Goal: Task Accomplishment & Management: Use online tool/utility

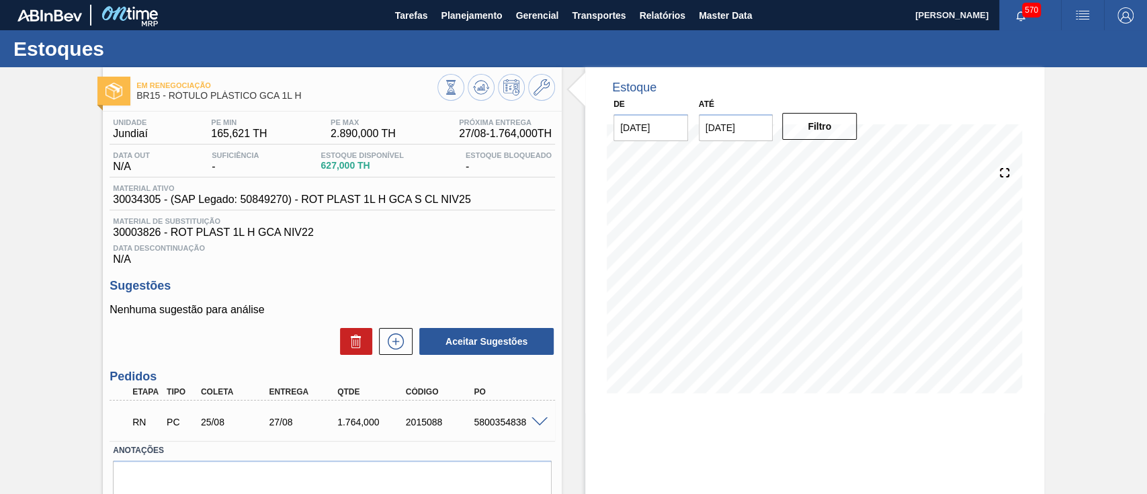
click at [539, 424] on span at bounding box center [539, 422] width 16 height 10
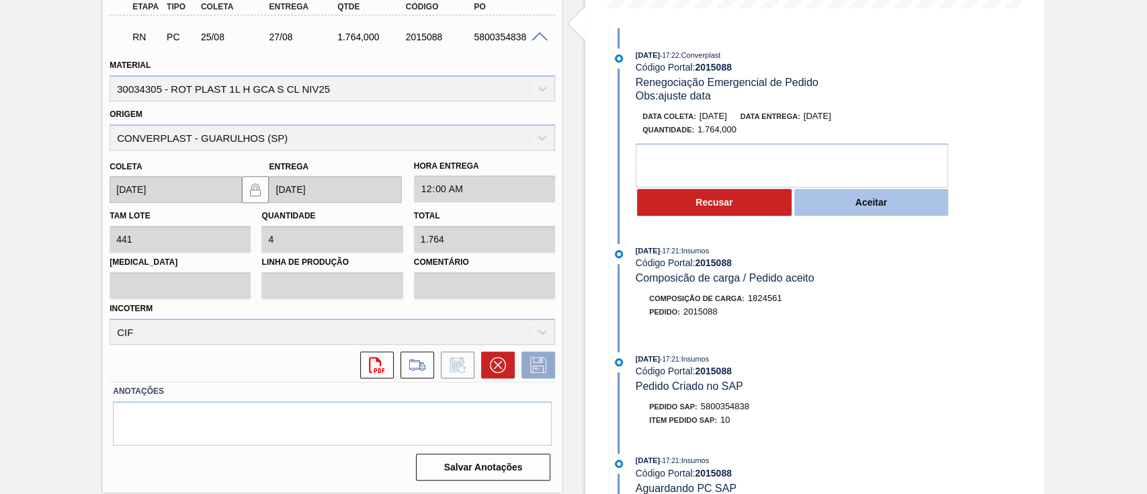
click at [848, 206] on button "Aceitar" at bounding box center [871, 202] width 154 height 27
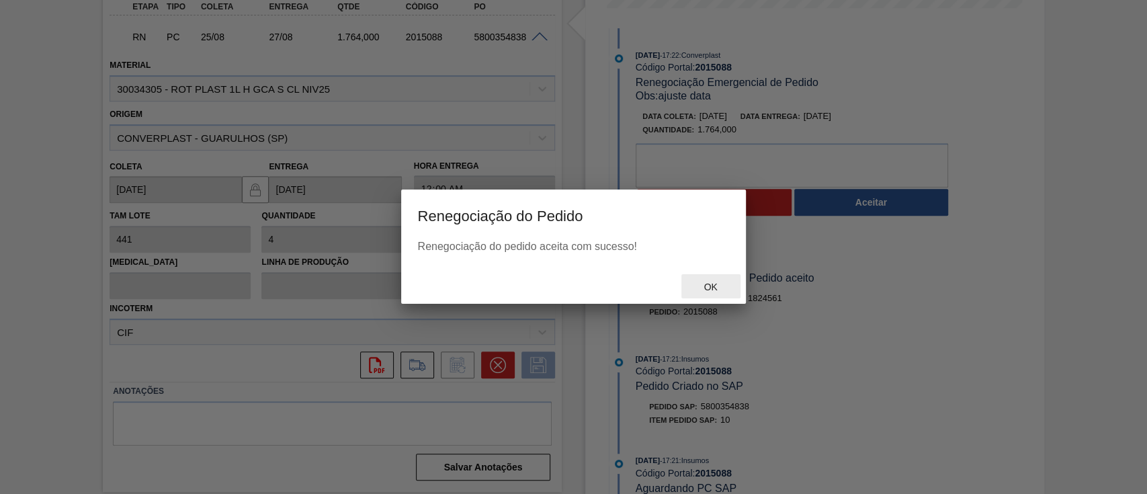
click at [699, 290] on span "Ok" at bounding box center [710, 286] width 35 height 11
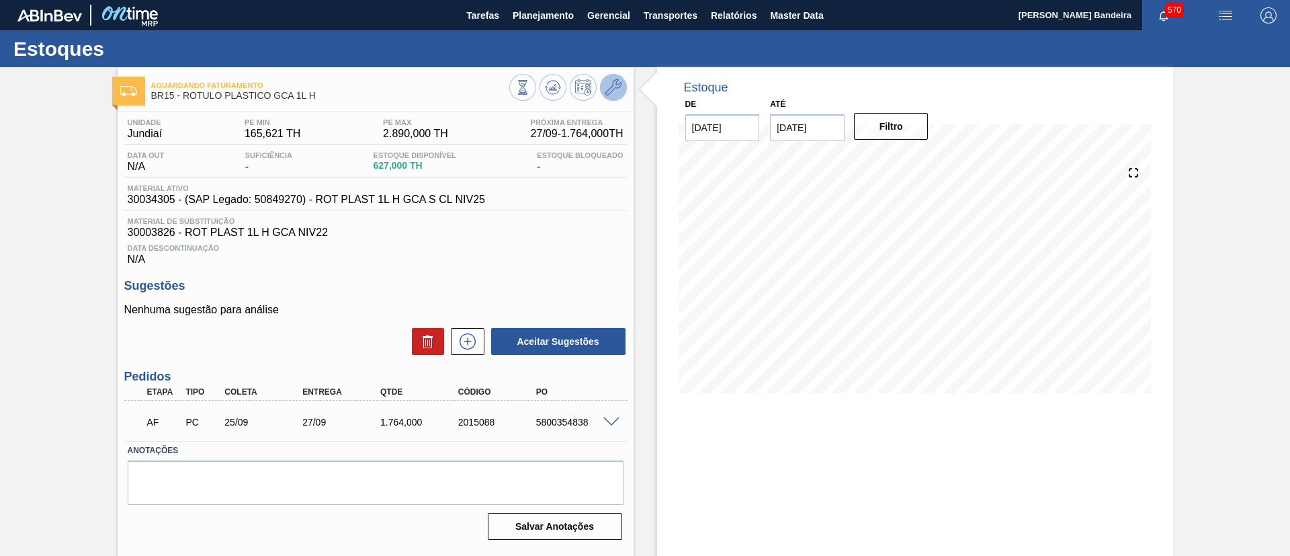
click at [614, 86] on icon at bounding box center [613, 87] width 16 height 16
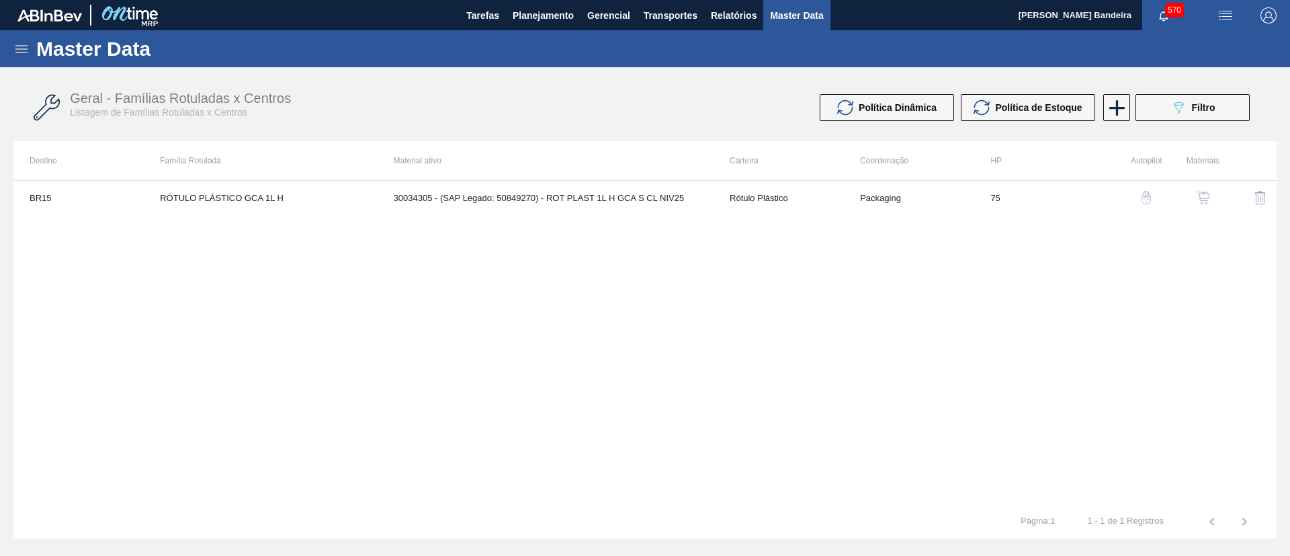
click at [1146, 191] on img "button" at bounding box center [1202, 197] width 13 height 13
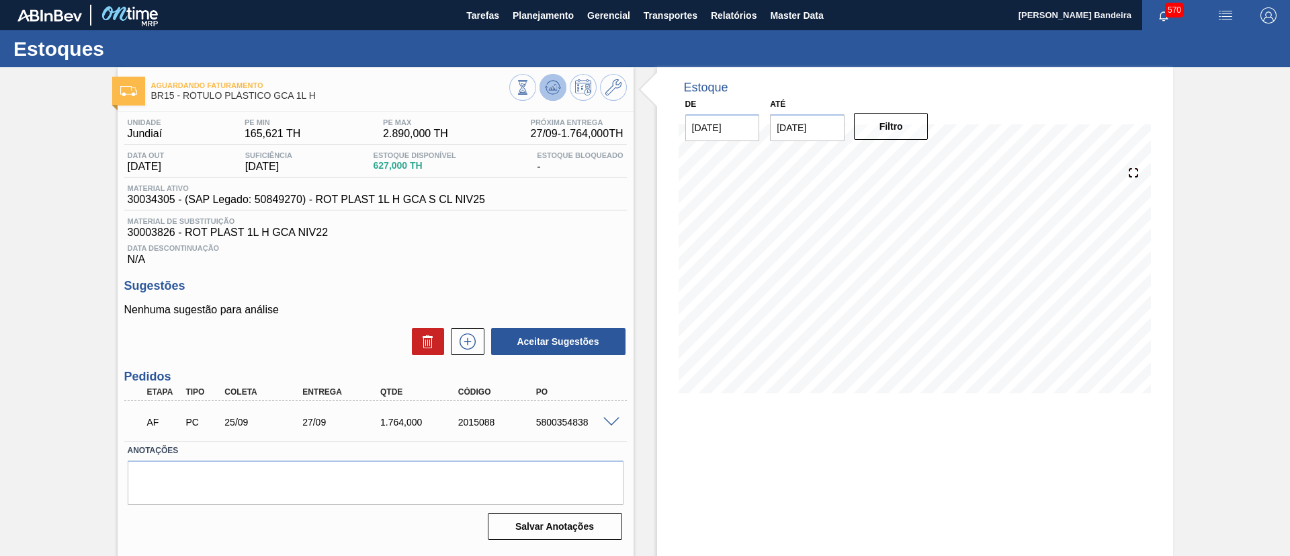
click at [559, 91] on icon at bounding box center [553, 87] width 16 height 16
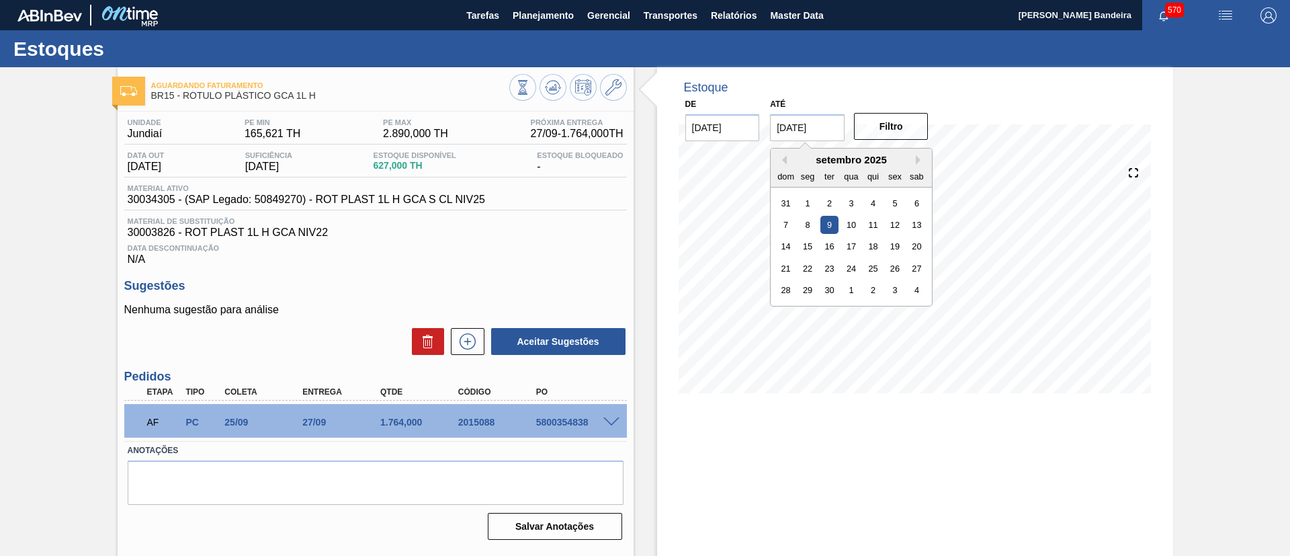
click at [821, 134] on input "[DATE]" at bounding box center [807, 127] width 75 height 27
click at [907, 261] on div "27" at bounding box center [916, 268] width 18 height 18
type input "[DATE]"
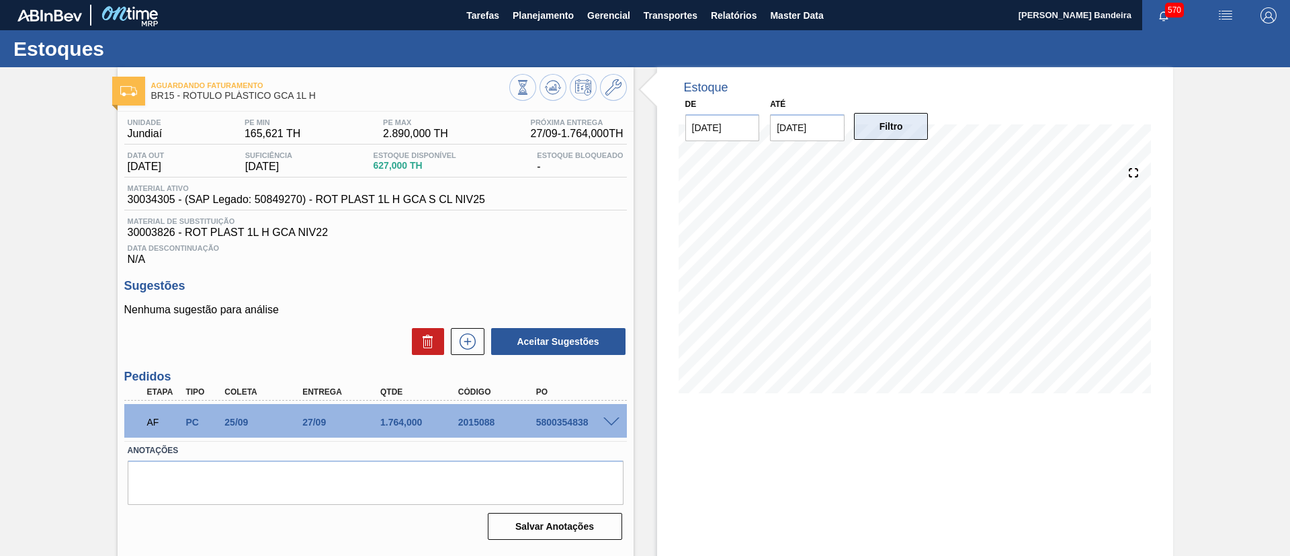
click at [872, 134] on button "Filtro" at bounding box center [891, 126] width 75 height 27
click at [610, 425] on span at bounding box center [611, 422] width 16 height 10
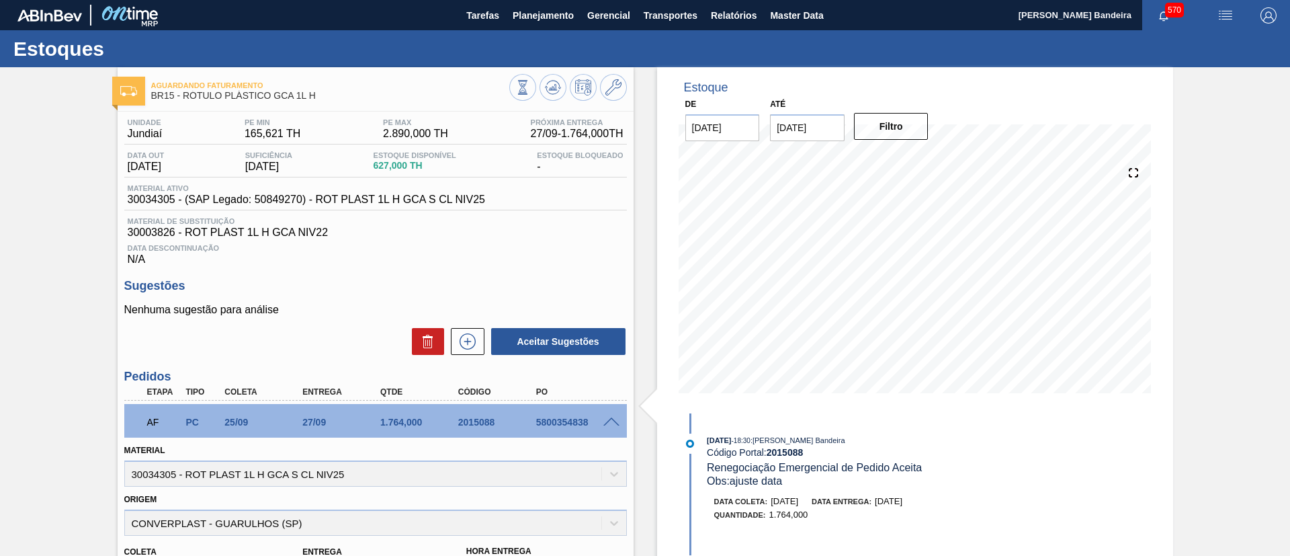
scroll to position [321, 0]
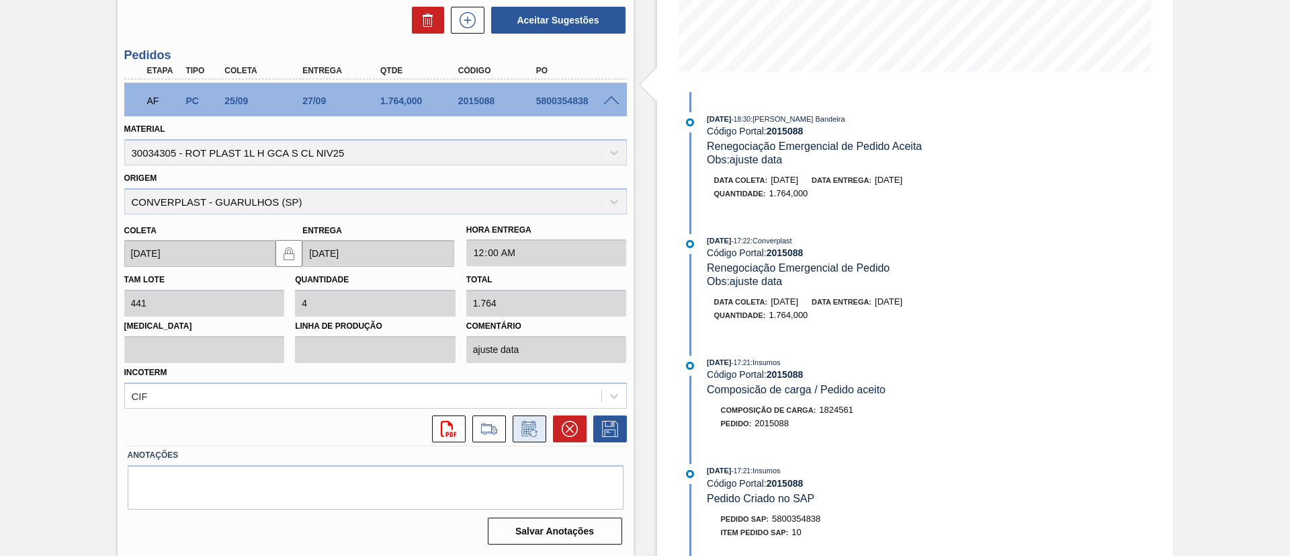
click at [533, 433] on icon at bounding box center [529, 428] width 21 height 16
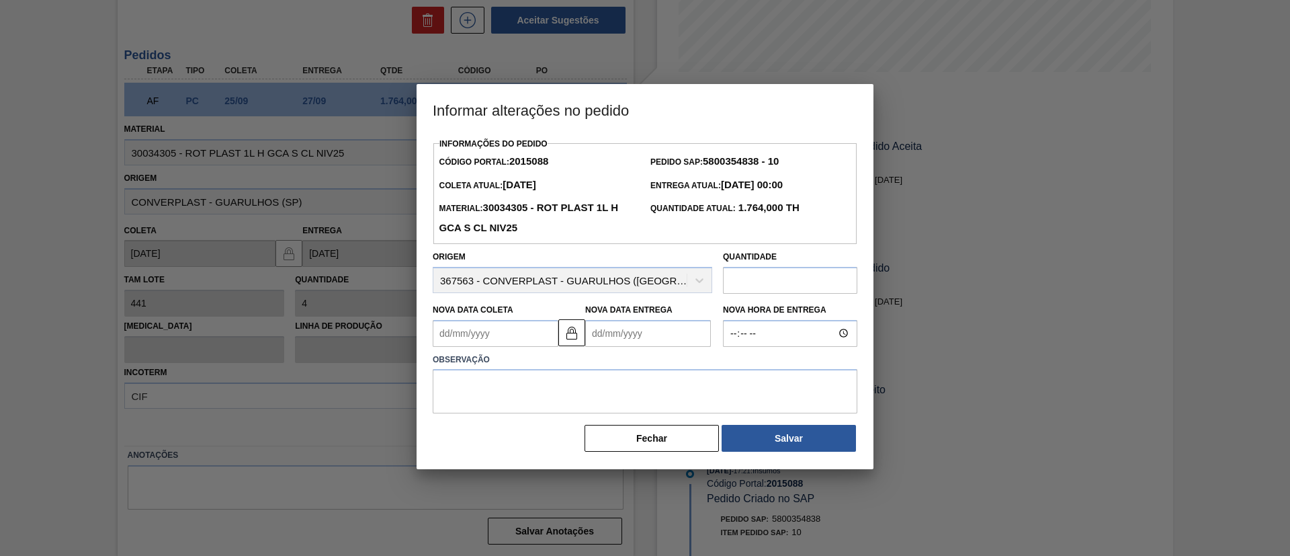
click at [525, 332] on Coleta2015088 "Nova Data Coleta" at bounding box center [496, 333] width 126 height 27
click at [579, 368] on button "Next Month" at bounding box center [582, 365] width 9 height 9
click at [448, 364] on button "Previous Month" at bounding box center [444, 365] width 9 height 9
click at [515, 410] on div "30" at bounding box center [513, 408] width 18 height 18
type Coleta2015088 "[DATE]"
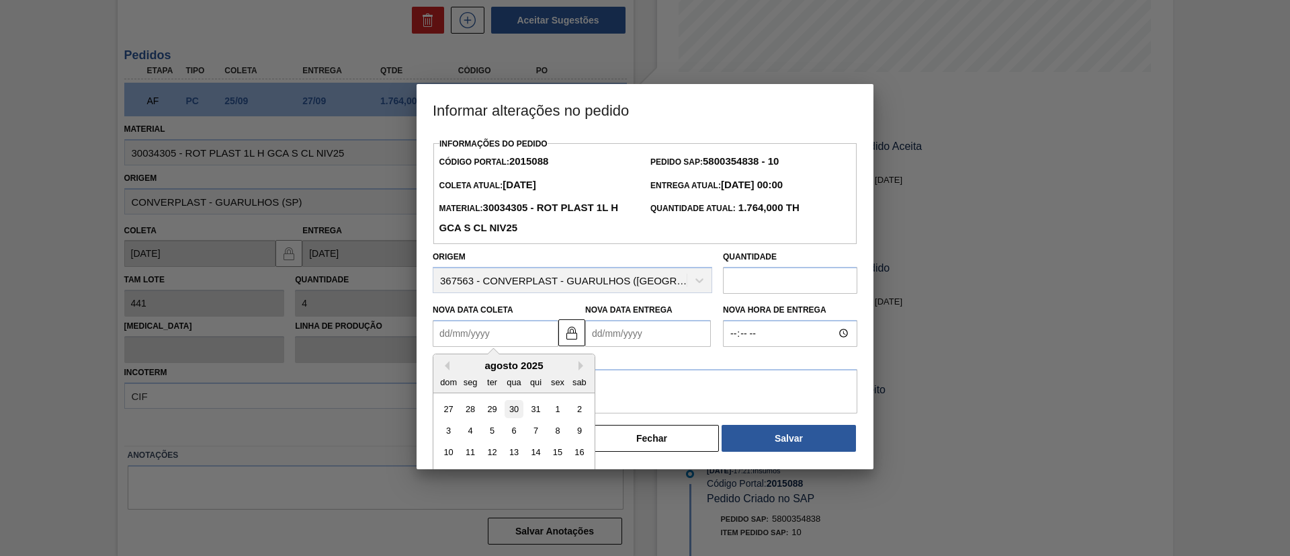
type Entrega2015088 "[DATE]"
click at [535, 338] on Coleta2015088 "[DATE]" at bounding box center [496, 333] width 126 height 27
click at [579, 367] on button "Next Month" at bounding box center [582, 365] width 9 height 9
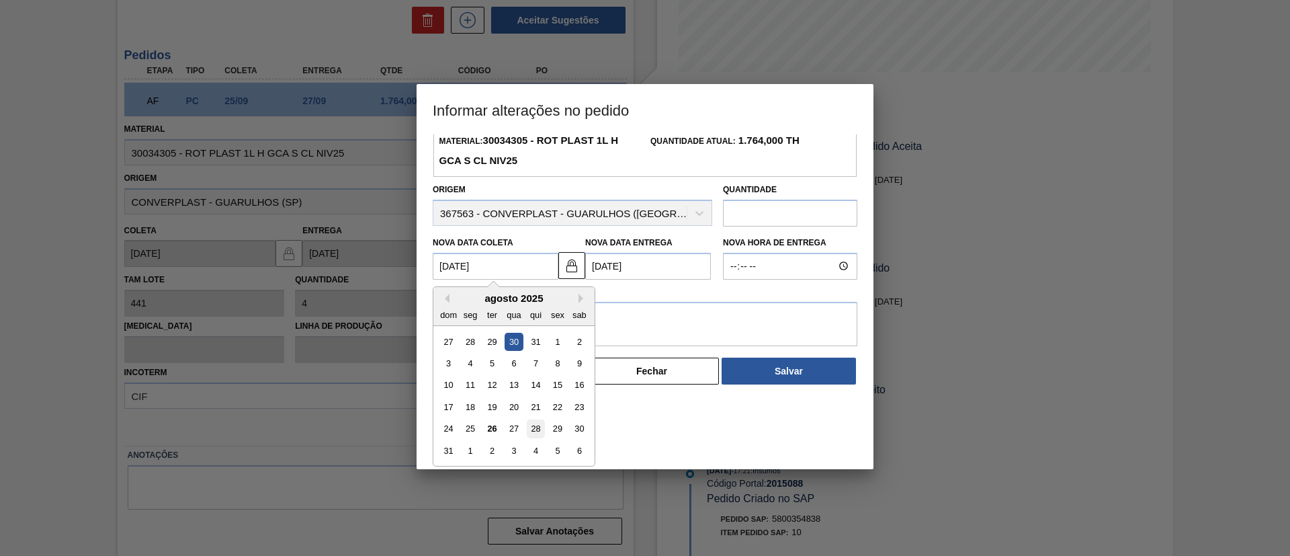
click at [532, 429] on div "28" at bounding box center [536, 428] width 18 height 18
type Coleta2015088 "[DATE]"
type Entrega2015088 "[DATE]"
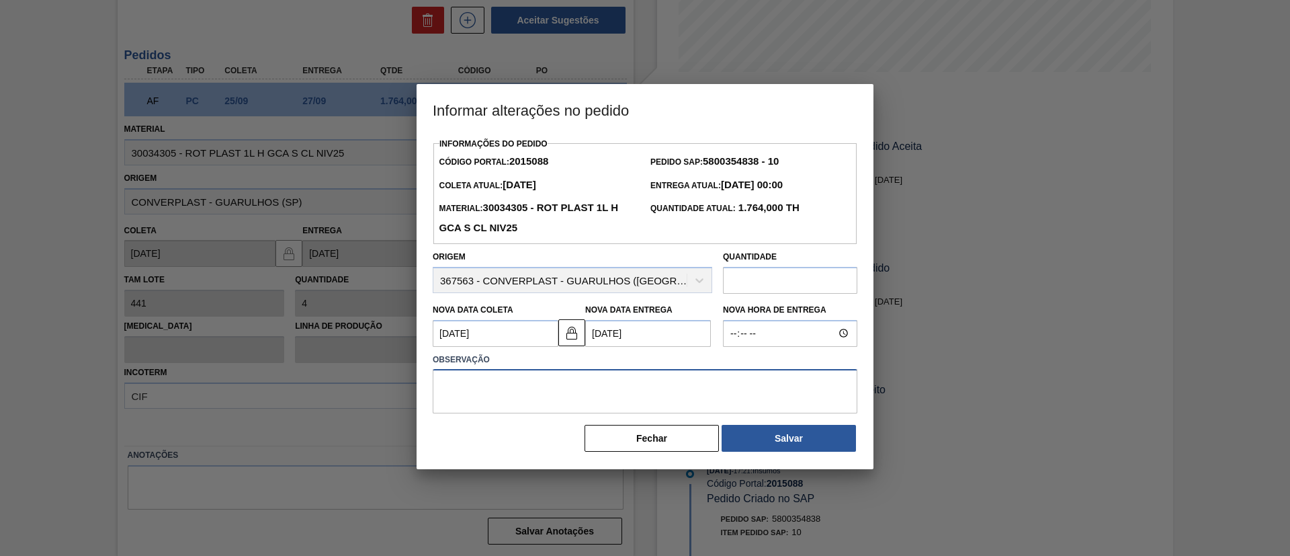
click at [562, 398] on textarea at bounding box center [645, 391] width 425 height 44
type textarea "antecipação da entrega"
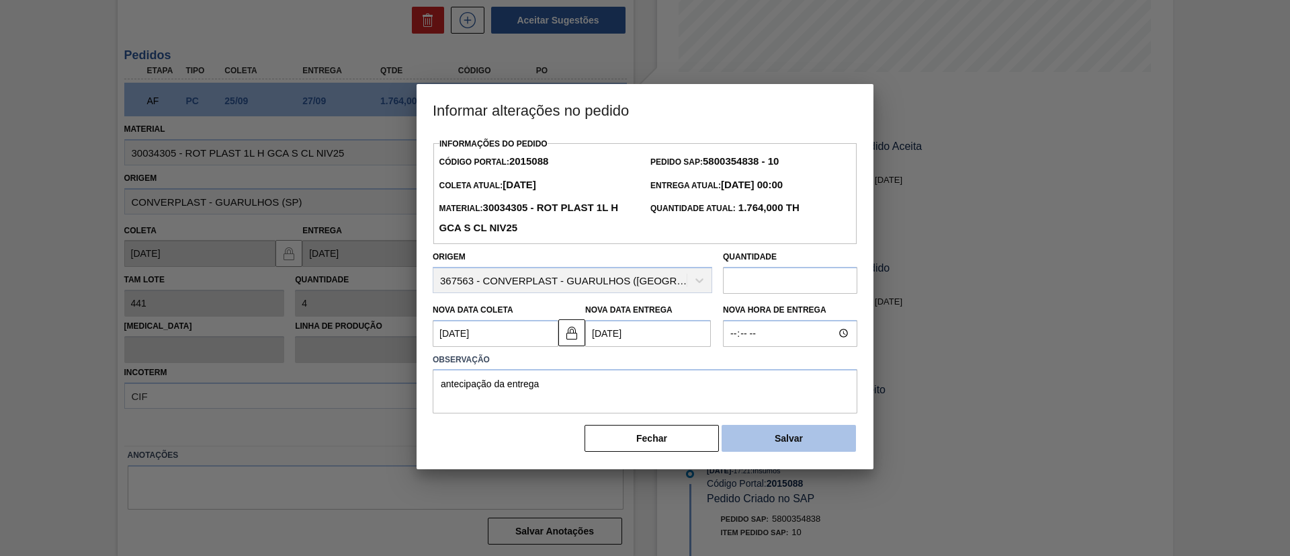
click at [794, 431] on button "Salvar" at bounding box center [788, 438] width 134 height 27
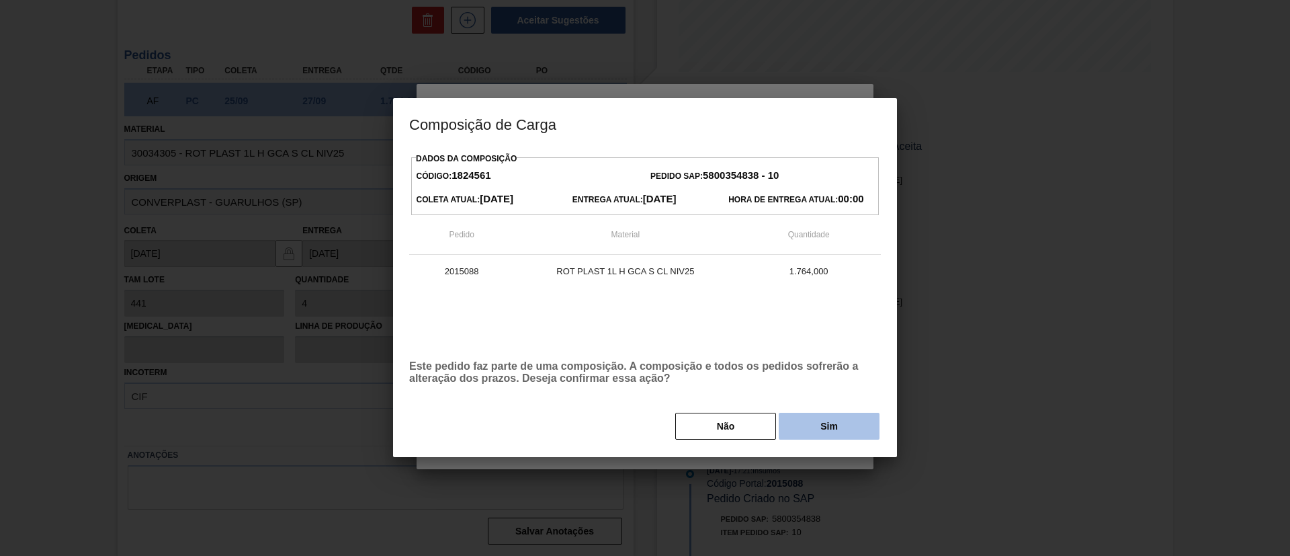
click at [801, 429] on button "Sim" at bounding box center [829, 425] width 101 height 27
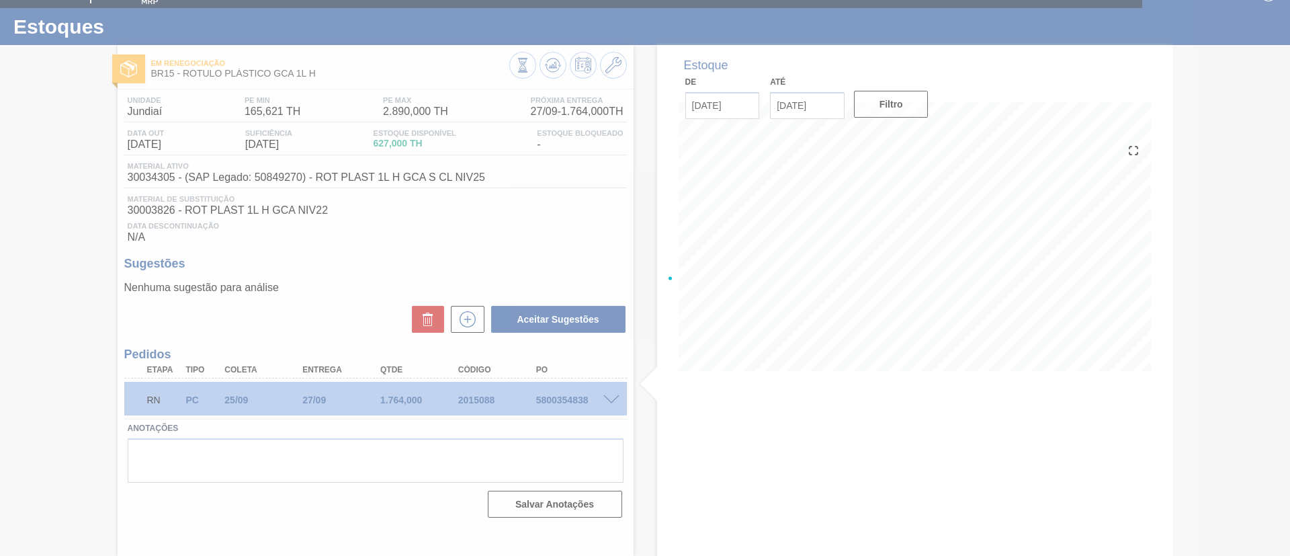
scroll to position [22, 0]
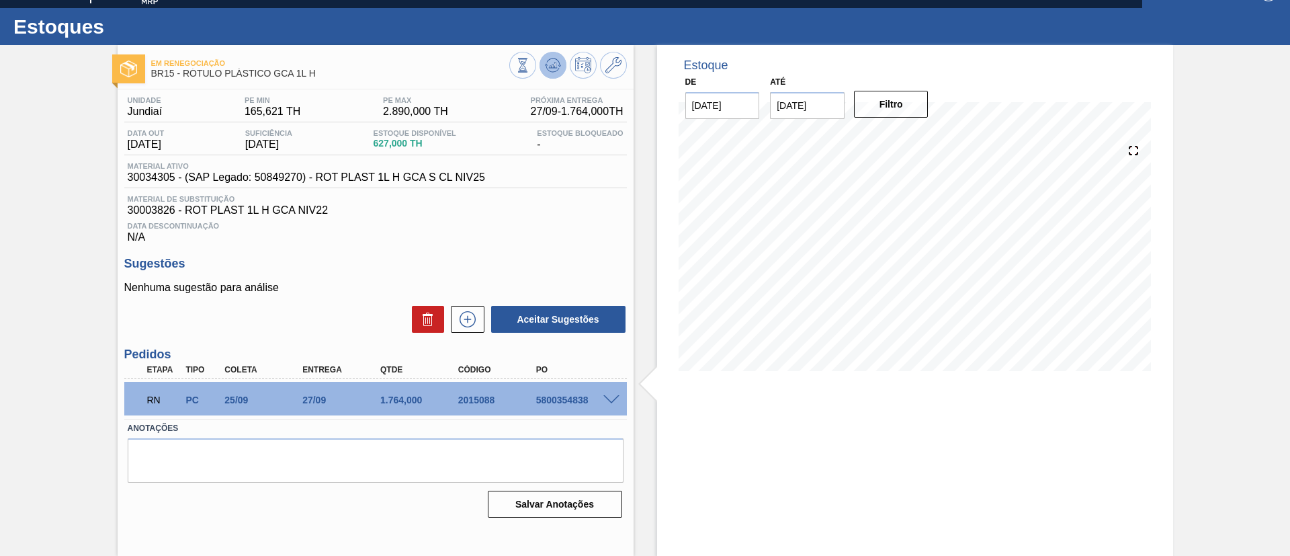
click at [548, 69] on icon at bounding box center [553, 65] width 16 height 16
